Goal: Transaction & Acquisition: Obtain resource

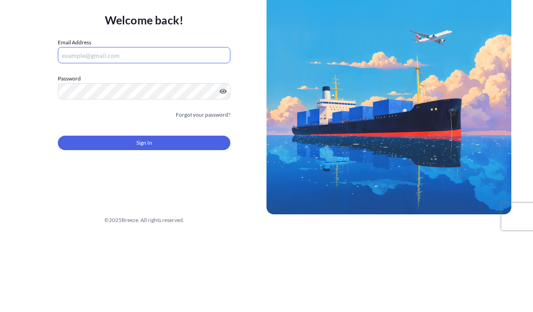
scroll to position [75, 0]
type input "[EMAIL_ADDRESS][DOMAIN_NAME]"
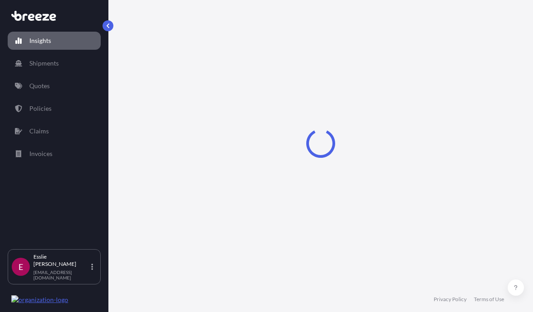
select select "2025"
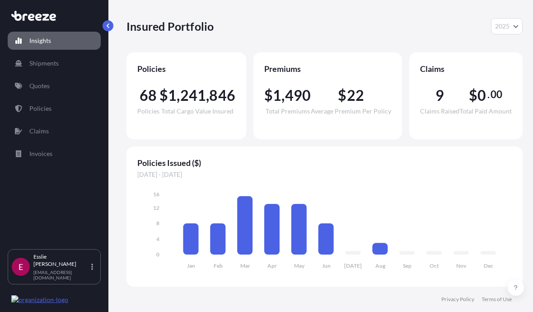
click at [54, 77] on link "Quotes" at bounding box center [54, 86] width 93 height 18
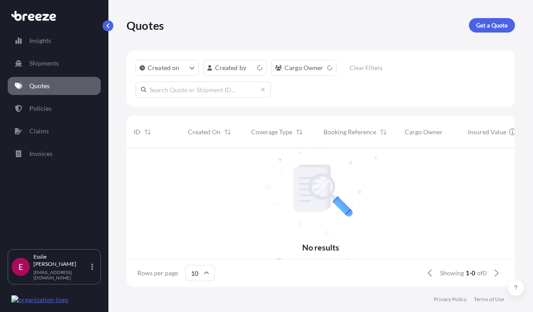
scroll to position [143, 389]
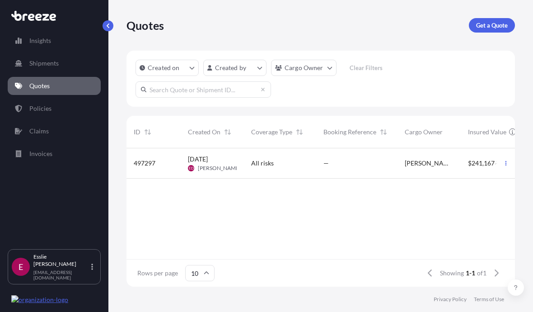
click at [498, 21] on p "Get a Quote" at bounding box center [492, 25] width 32 height 9
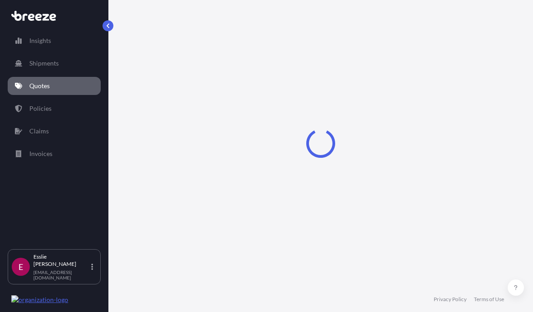
scroll to position [6, 0]
select select "Sea"
select select "1"
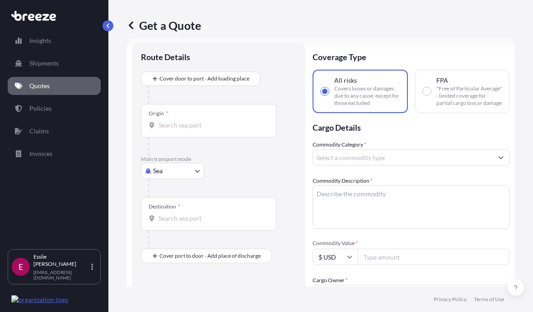
scroll to position [20, 0]
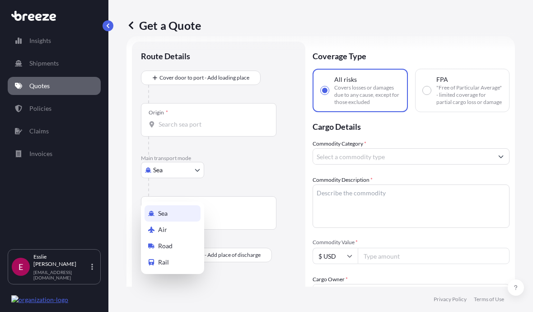
select select "Road"
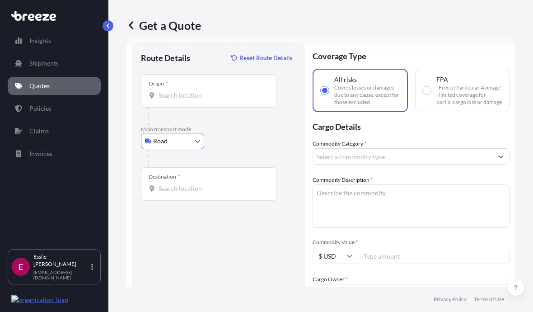
click at [207, 95] on input "Origin *" at bounding box center [212, 95] width 107 height 9
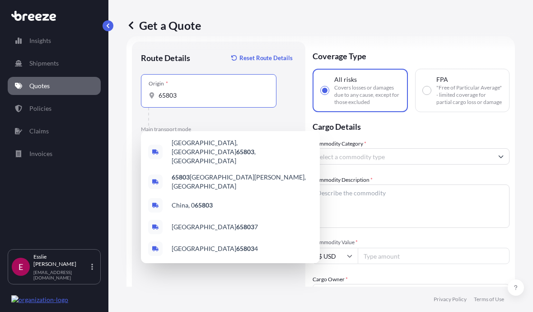
type input "[GEOGRAPHIC_DATA], [GEOGRAPHIC_DATA]"
click at [249, 138] on span "[GEOGRAPHIC_DATA] , [GEOGRAPHIC_DATA]" at bounding box center [242, 151] width 141 height 27
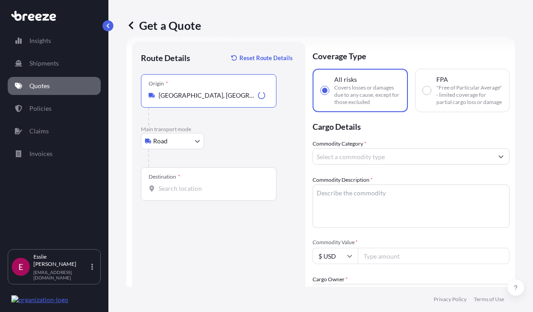
click at [192, 191] on input "Destination *" at bounding box center [212, 188] width 107 height 9
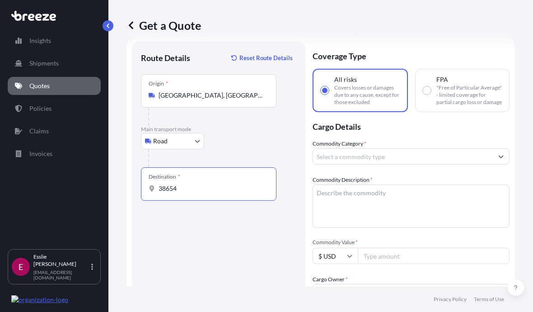
click at [229, 229] on div "Route Details Reset Route Details Place of loading Road Road Rail Origin * [GEO…" at bounding box center [218, 289] width 155 height 476
click at [211, 187] on input "38654" at bounding box center [212, 188] width 107 height 9
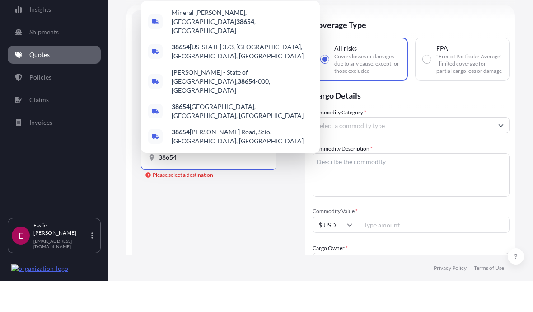
scroll to position [28, 0]
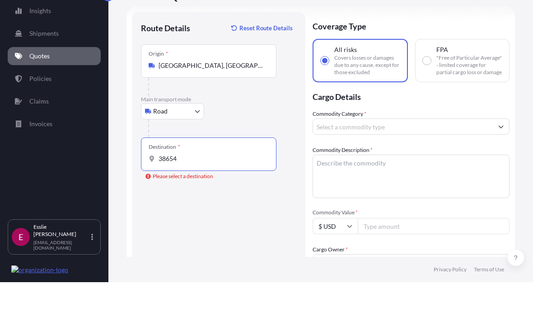
click at [200, 184] on input "38654" at bounding box center [212, 188] width 107 height 9
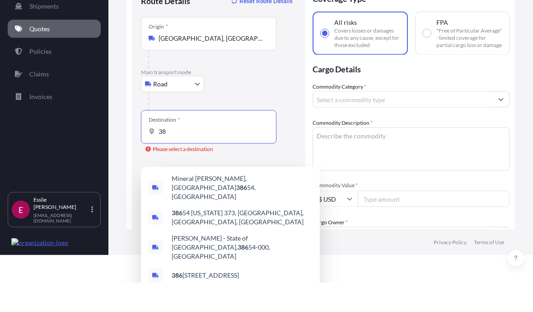
type input "3"
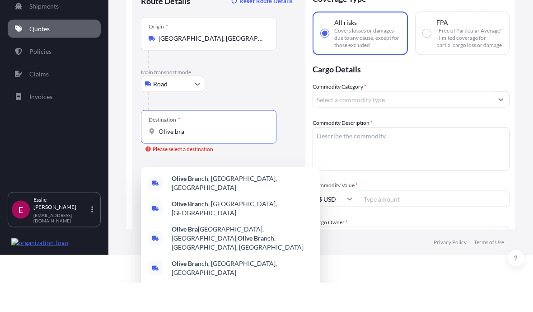
type input "[GEOGRAPHIC_DATA], [GEOGRAPHIC_DATA], [GEOGRAPHIC_DATA]"
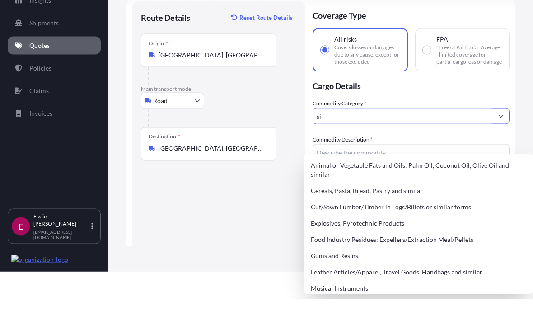
type input "s"
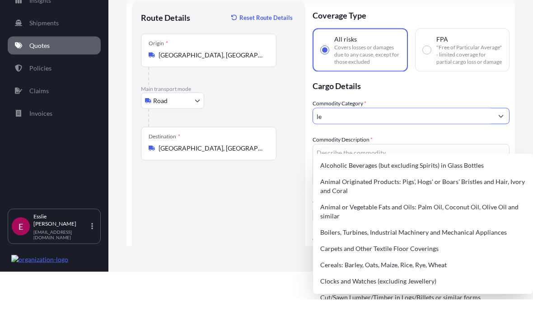
type input "l"
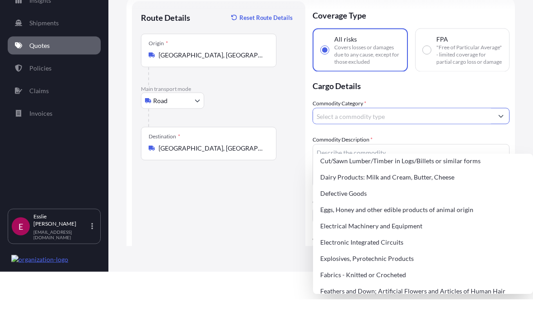
scroll to position [520, 0]
type input "Electrical Machinery and Equipment"
click at [405, 231] on div "Electrical Machinery and Equipment" at bounding box center [423, 239] width 213 height 16
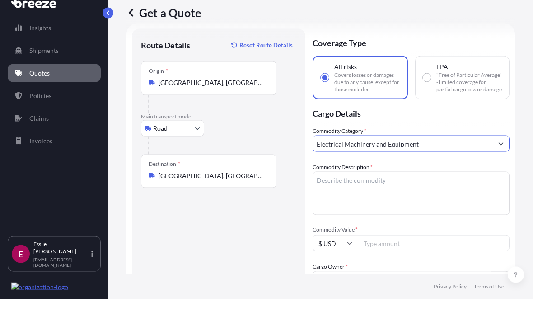
click at [442, 187] on textarea "Commodity Description *" at bounding box center [411, 205] width 197 height 43
type textarea "display signs"
click at [425, 248] on input "Commodity Value *" at bounding box center [434, 256] width 152 height 16
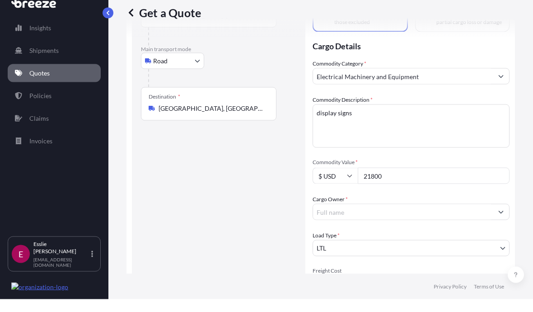
scroll to position [88, 0]
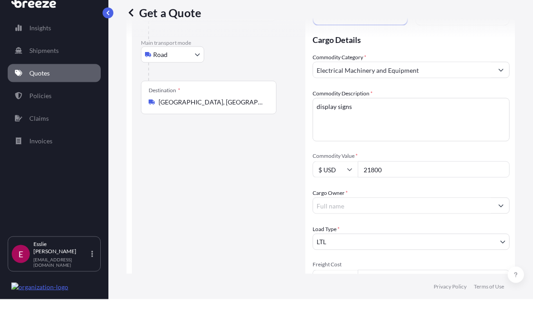
type input "21800"
click at [431, 210] on input "Cargo Owner *" at bounding box center [403, 218] width 180 height 16
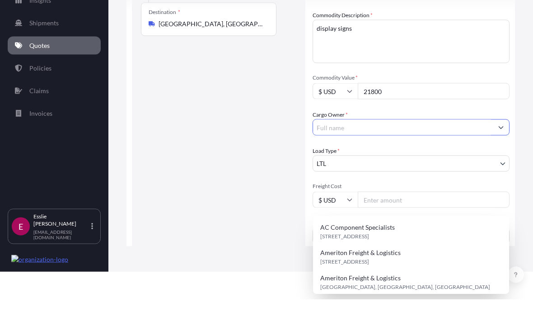
scroll to position [147, 0]
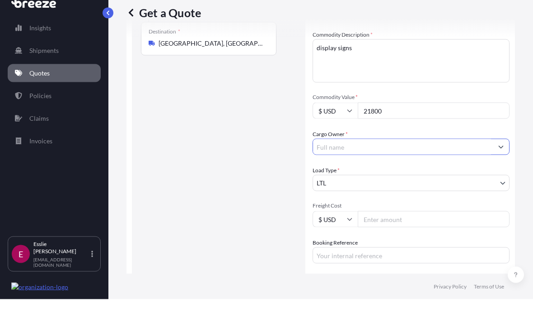
click at [407, 151] on input "Cargo Owner *" at bounding box center [403, 159] width 180 height 16
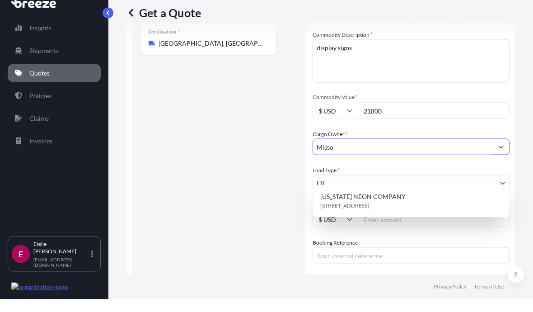
type input "[US_STATE] NEON COMPANY"
click at [424, 201] on div "[US_STATE] NEON COMPANY [STREET_ADDRESS]" at bounding box center [411, 213] width 189 height 25
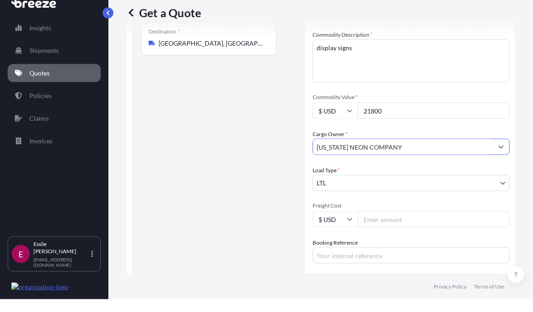
click at [441, 224] on input "Freight Cost" at bounding box center [434, 232] width 152 height 16
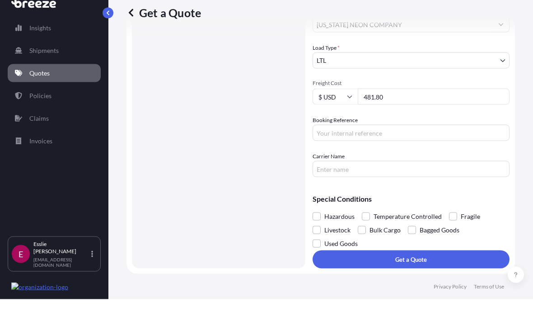
scroll to position [276, 0]
type input "481.80"
click at [457, 263] on button "Get a Quote" at bounding box center [411, 272] width 197 height 18
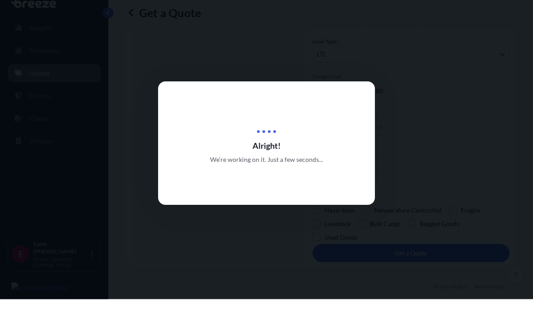
scroll to position [41, 0]
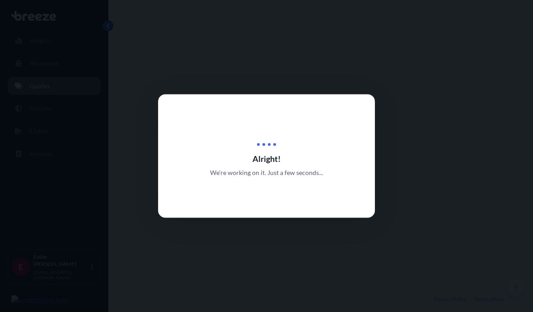
select select "Road"
select select "1"
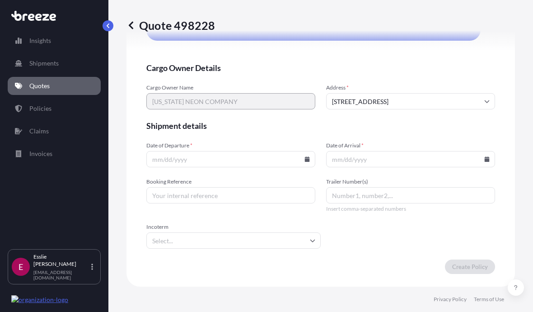
scroll to position [2114, 0]
click at [310, 156] on icon at bounding box center [307, 158] width 5 height 5
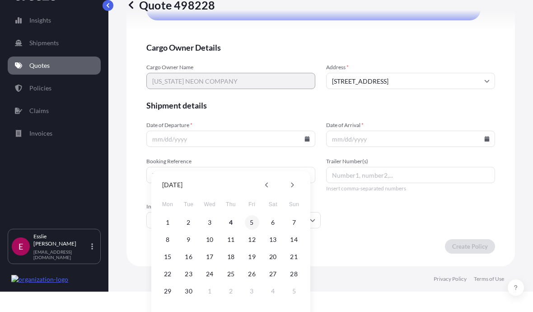
click at [254, 218] on button "5" at bounding box center [252, 222] width 14 height 14
type input "[DATE]"
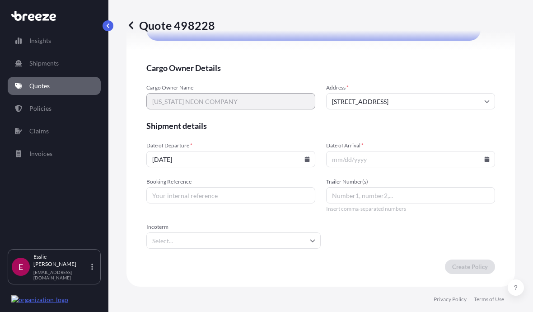
click at [490, 157] on input "Date of Arrival *" at bounding box center [410, 159] width 169 height 16
click at [490, 160] on input "Date of Arrival *" at bounding box center [410, 159] width 169 height 16
click at [490, 157] on input "Date of Arrival *" at bounding box center [410, 159] width 169 height 16
click at [485, 156] on icon at bounding box center [487, 158] width 5 height 5
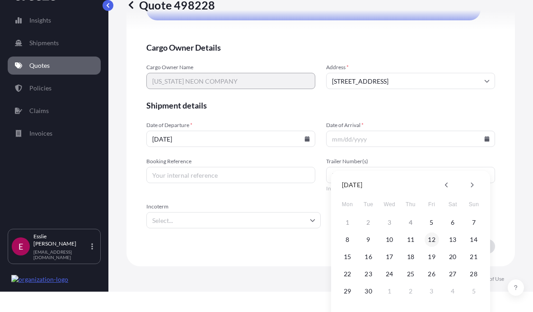
click at [434, 241] on button "12" at bounding box center [432, 239] width 14 height 14
type input "[DATE]"
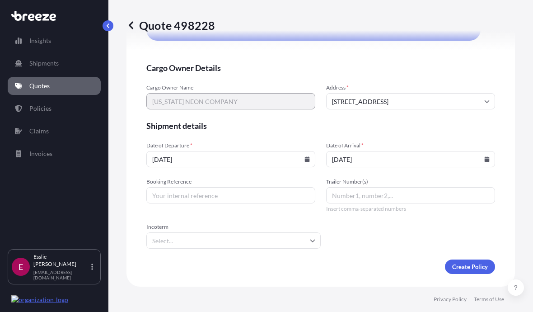
scroll to position [41, 0]
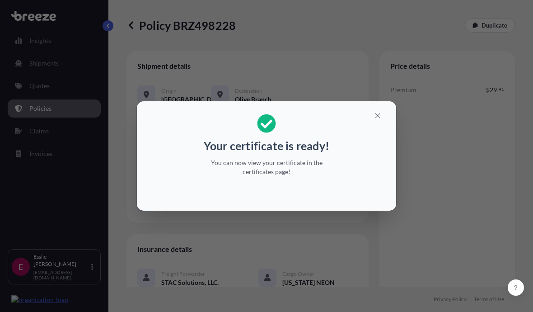
click at [381, 115] on icon "button" at bounding box center [378, 116] width 8 height 8
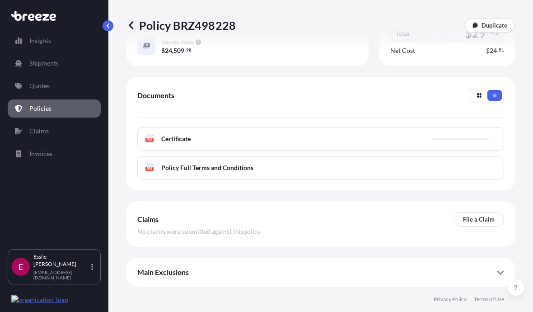
scroll to position [340, 0]
click at [353, 127] on link "PDF Certificate [DATE]" at bounding box center [320, 139] width 367 height 24
